Goal: Feedback & Contribution: Submit feedback/report problem

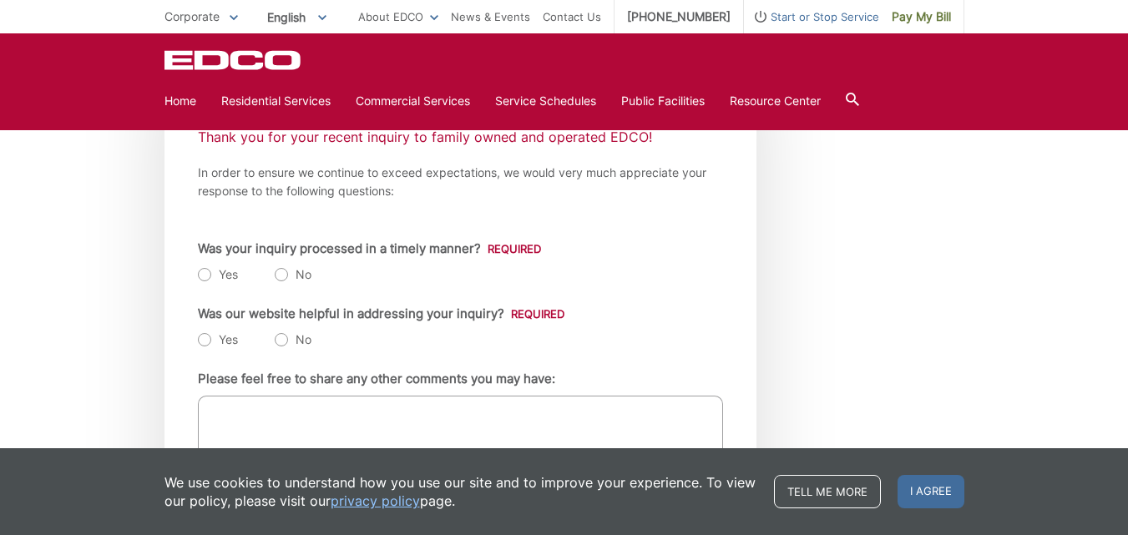
scroll to position [334, 0]
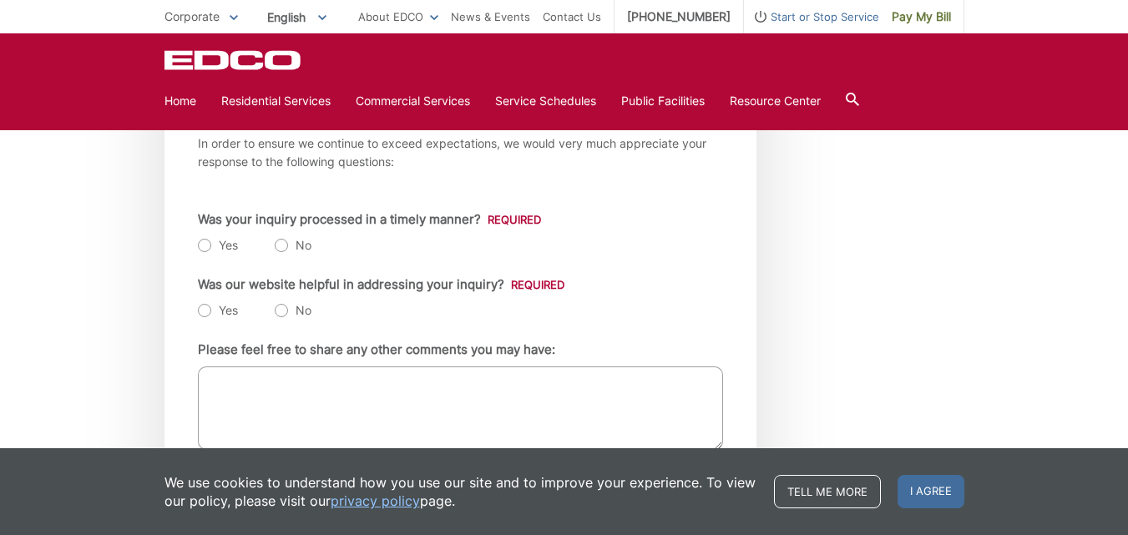
click at [202, 247] on label "Yes" at bounding box center [218, 245] width 40 height 17
radio input "true"
click at [280, 309] on label "No" at bounding box center [293, 310] width 37 height 17
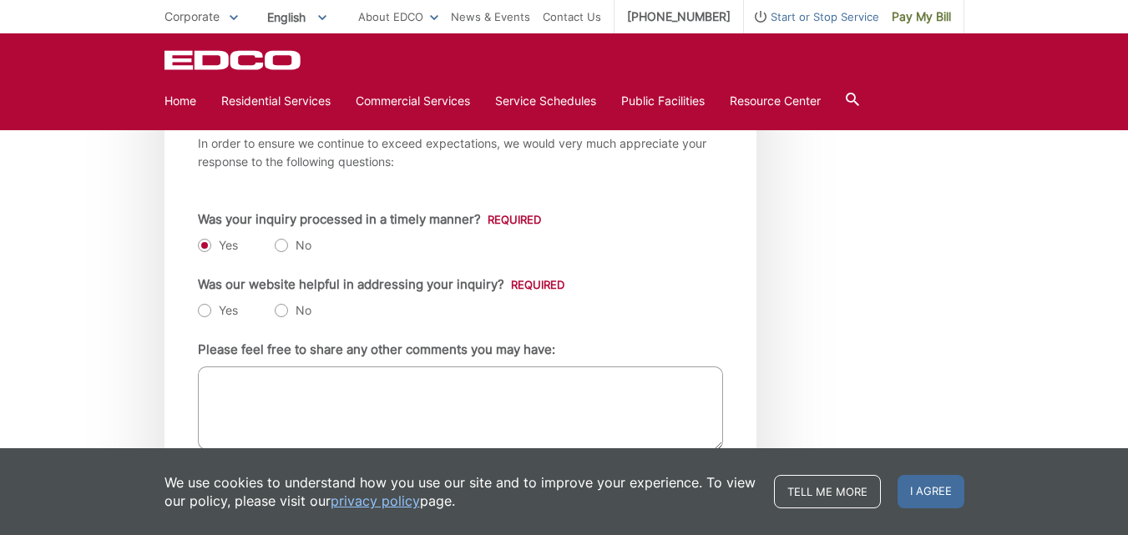
radio input "true"
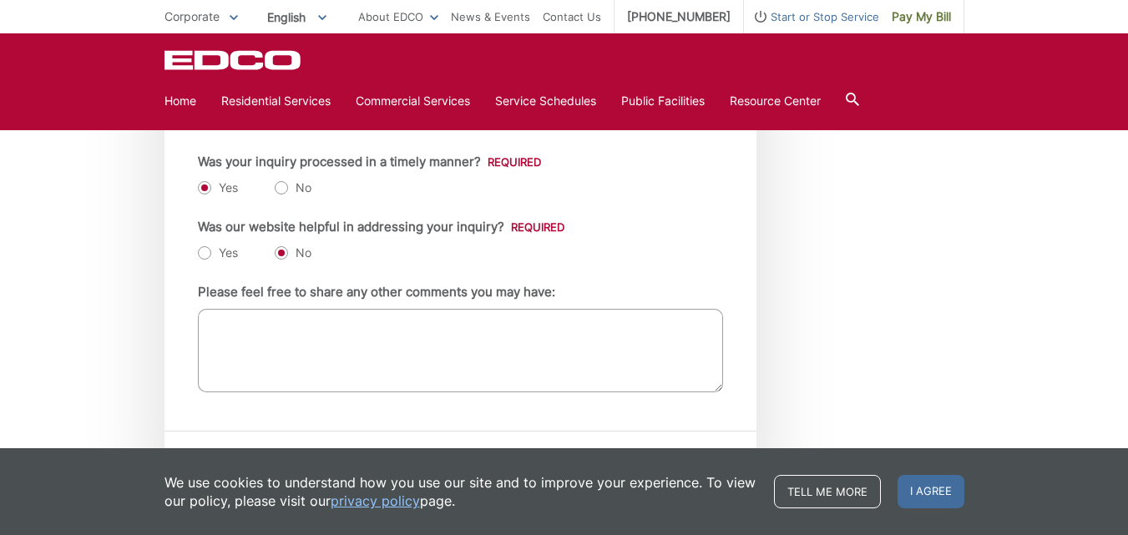
scroll to position [501, 0]
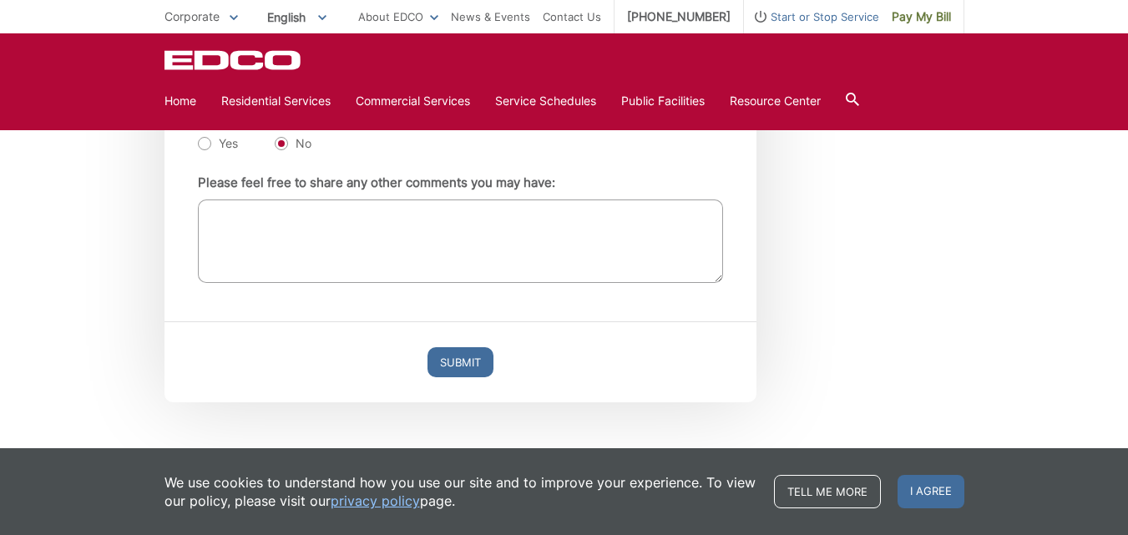
click at [204, 212] on textarea "Please feel free to share any other comments you may have:" at bounding box center [460, 241] width 525 height 83
drag, startPoint x: 493, startPoint y: 216, endPoint x: 464, endPoint y: 216, distance: 28.4
click at [464, 216] on textarea "was not sure if request for payment was a scamsincew banking info" at bounding box center [460, 241] width 525 height 83
click at [457, 215] on textarea "was not sure if request for payment was a scams banking info" at bounding box center [460, 241] width 525 height 83
click at [468, 215] on textarea "was not sure if request for payment was a scam s banking info" at bounding box center [460, 241] width 525 height 83
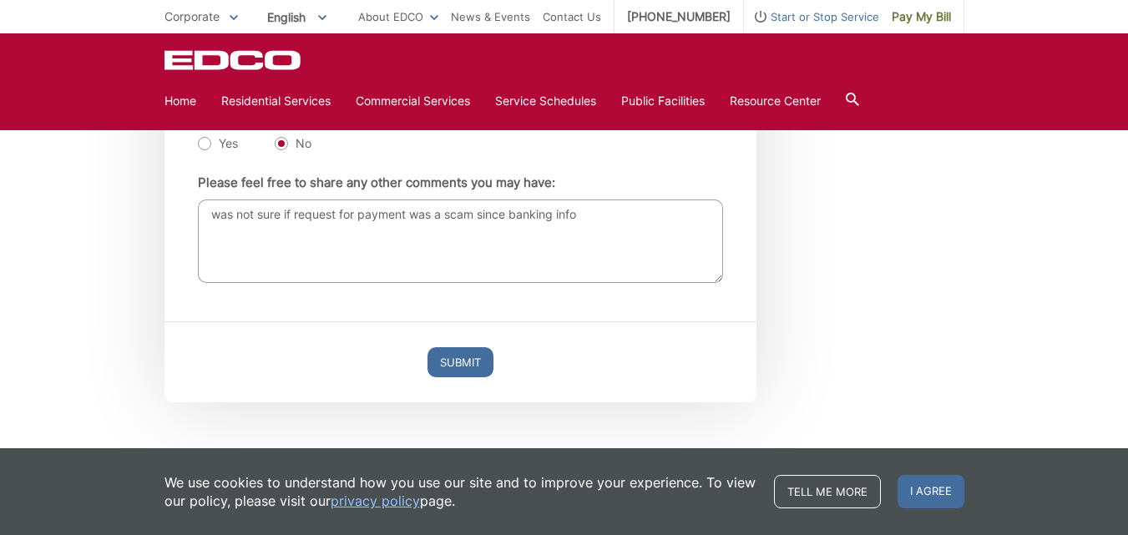
click at [564, 213] on textarea "was not sure if request for payment was a scam since banking info" at bounding box center [460, 241] width 525 height 83
click at [0, 253] on div "Entry Status In Progress Completed Thank you for your recent inquiry to family …" at bounding box center [564, 138] width 1128 height 695
click at [697, 218] on textarea "was not sure if request for payment was a scam since banking info had not chang…" at bounding box center [460, 241] width 525 height 83
click at [28, 286] on div "Entry Status In Progress Completed Thank you for your recent inquiry to family …" at bounding box center [564, 138] width 1128 height 695
click at [13, 295] on div "Entry Status In Progress Completed Thank you for your recent inquiry to family …" at bounding box center [564, 138] width 1128 height 695
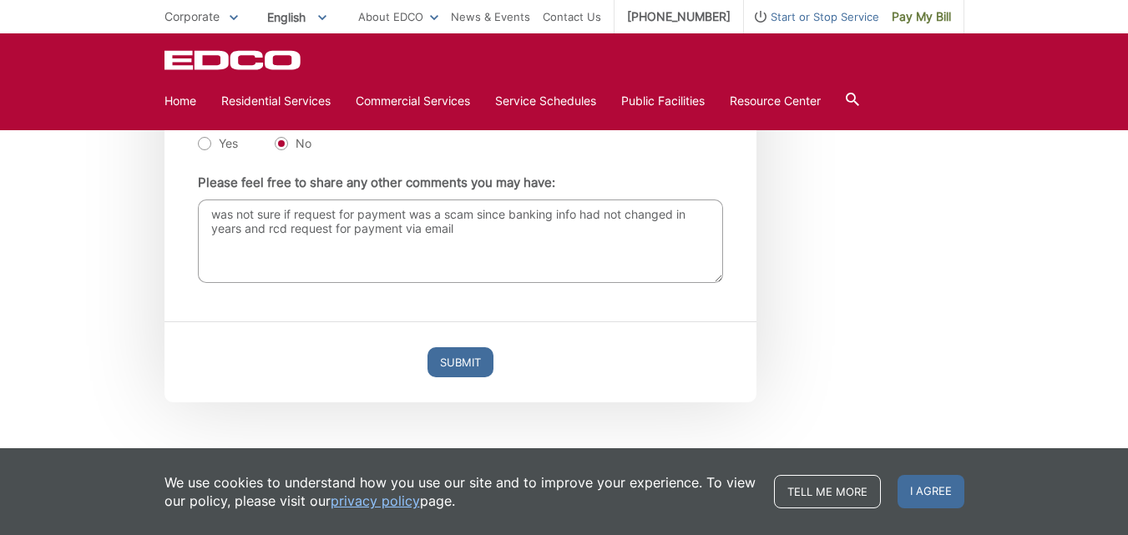
click at [407, 225] on textarea "was not sure if request for payment was a scam since banking info had not chang…" at bounding box center [460, 241] width 525 height 83
click at [881, 237] on div "Entry Status In Progress Completed Thank you for your recent inquiry to family …" at bounding box center [564, 138] width 800 height 695
click at [612, 228] on textarea "was not sure if request for payment was a scam since banking info had not chang…" at bounding box center [460, 241] width 525 height 83
click at [561, 226] on textarea "was not sure if request for payment was a scam since banking info had not chang…" at bounding box center [460, 241] width 525 height 83
click at [243, 240] on textarea "was not sure if request for payment was a scam since banking info had not chang…" at bounding box center [460, 241] width 525 height 83
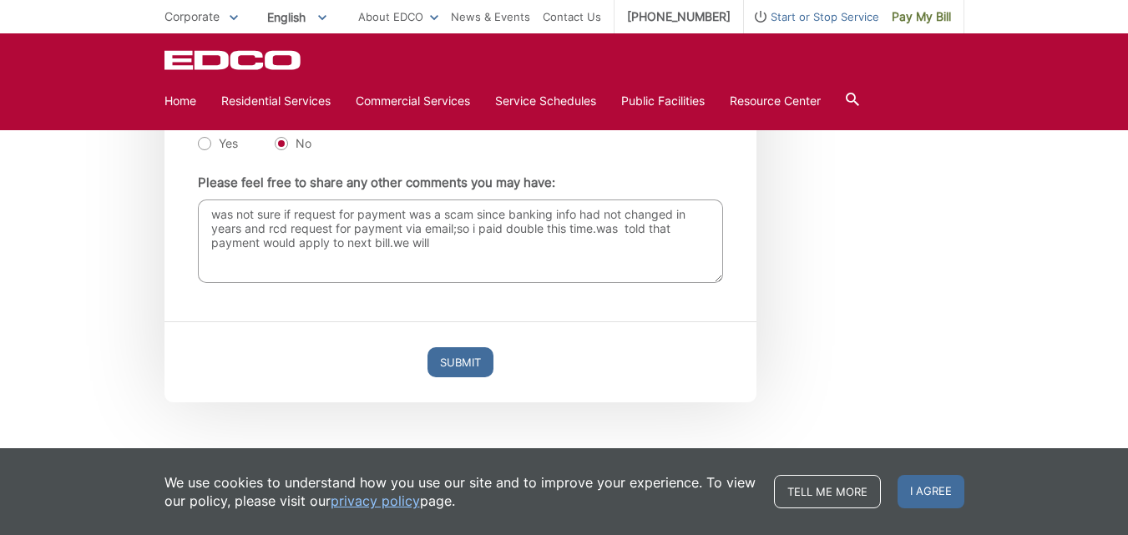
click at [343, 243] on textarea "was not sure if request for payment was a scam since banking info had not chang…" at bounding box center [460, 241] width 525 height 83
type textarea "was not sure if request for payment was a scam since banking info had not chang…"
click at [446, 356] on input "Submit" at bounding box center [460, 362] width 66 height 30
